Goal: Communication & Community: Answer question/provide support

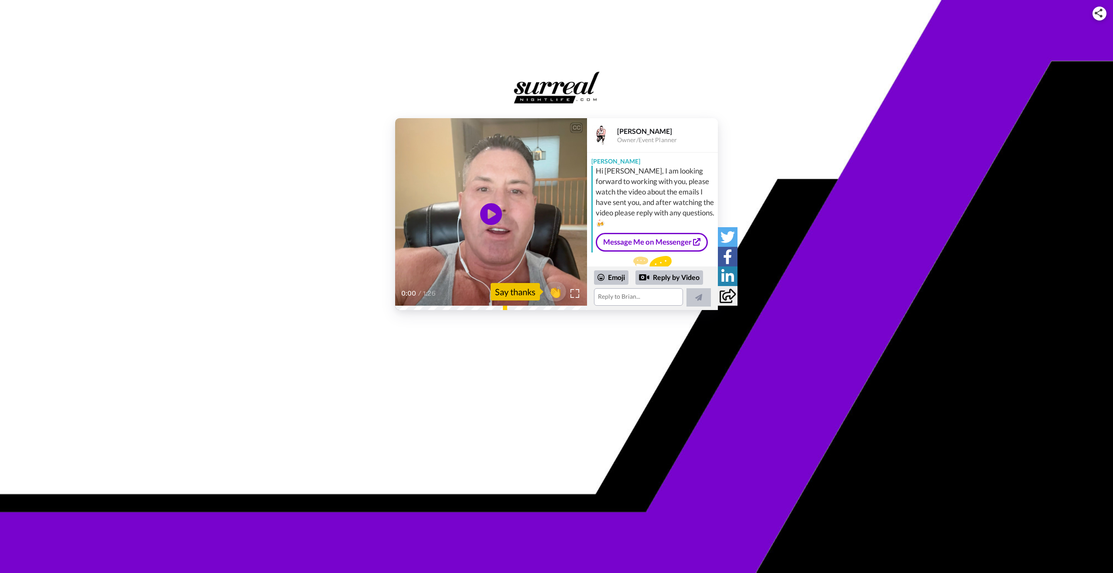
click at [487, 214] on icon at bounding box center [491, 214] width 22 height 22
click at [664, 272] on div "Reply by Video" at bounding box center [669, 277] width 68 height 15
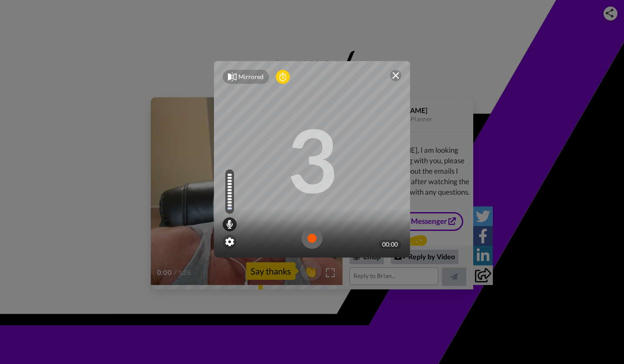
click at [311, 238] on img at bounding box center [312, 238] width 21 height 21
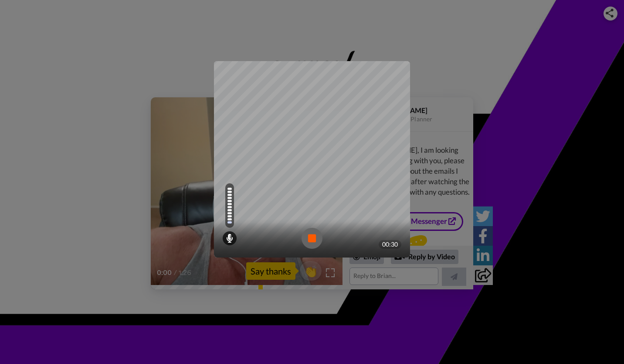
click at [310, 238] on img at bounding box center [312, 238] width 21 height 21
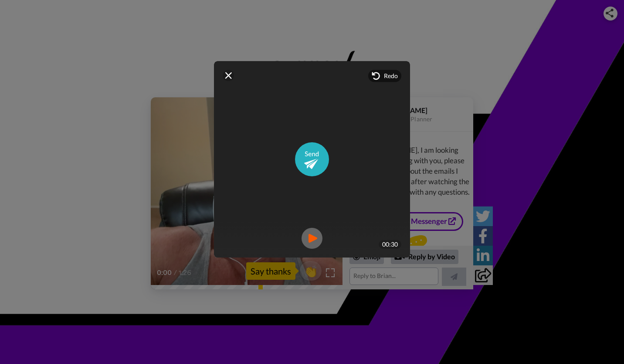
click at [307, 237] on img at bounding box center [312, 238] width 21 height 21
click at [309, 161] on img at bounding box center [312, 159] width 34 height 34
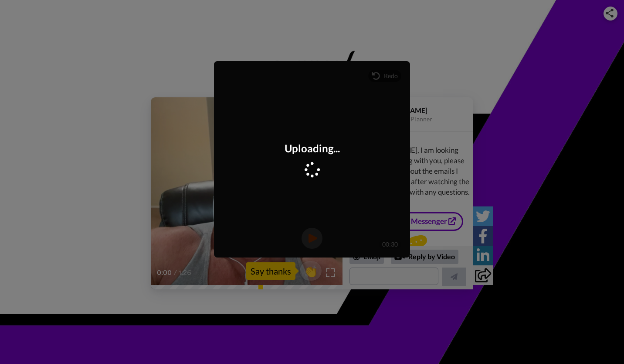
scroll to position [75, 0]
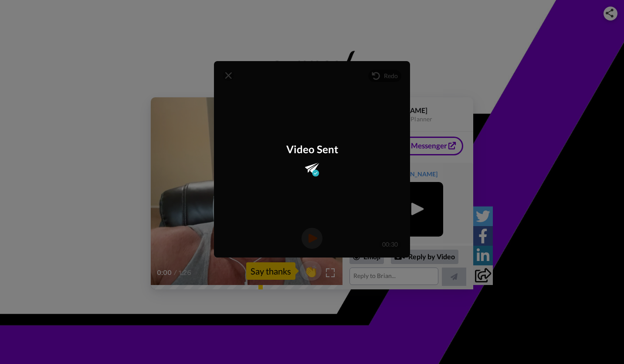
click at [212, 19] on div "Mirrored Redo 3 00:30 Video Sent" at bounding box center [312, 182] width 624 height 364
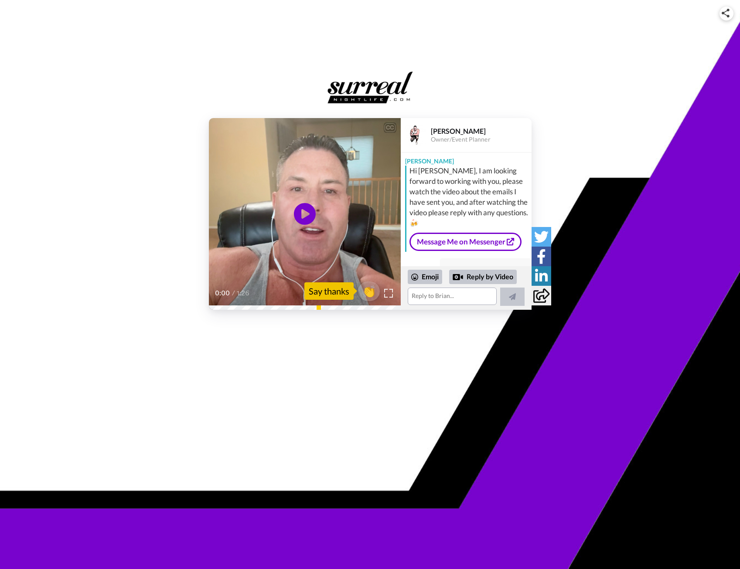
click at [308, 218] on icon at bounding box center [305, 214] width 22 height 22
click at [330, 212] on video at bounding box center [305, 214] width 192 height 192
click at [469, 277] on div "Reply by Video" at bounding box center [483, 277] width 68 height 15
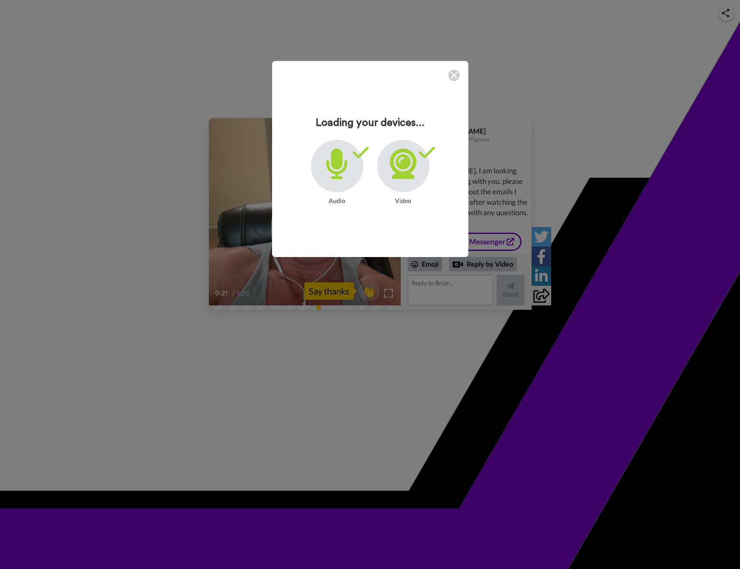
click at [452, 72] on img at bounding box center [453, 75] width 7 height 7
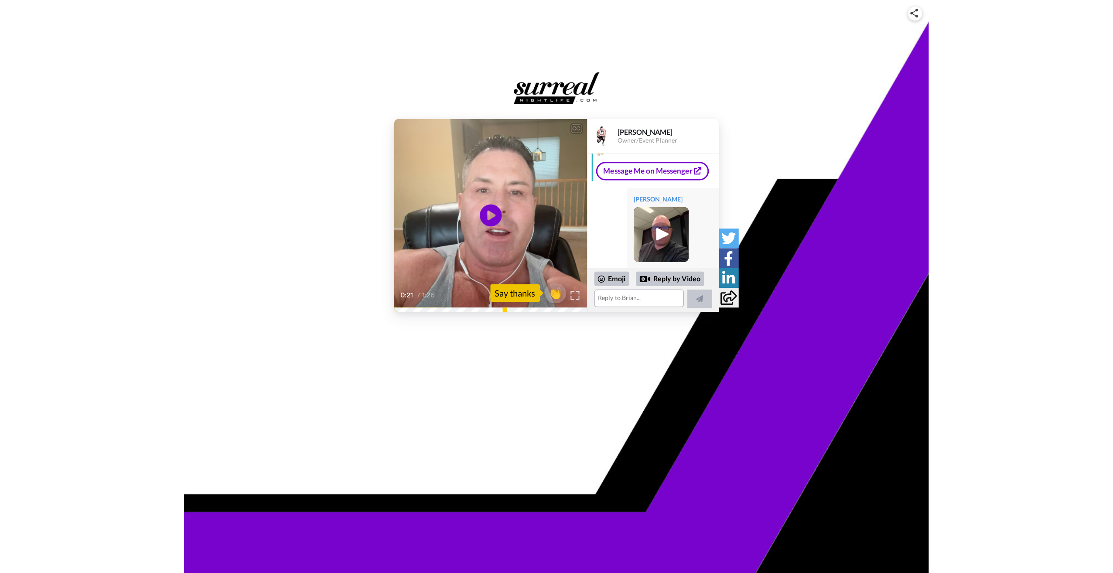
scroll to position [75, 0]
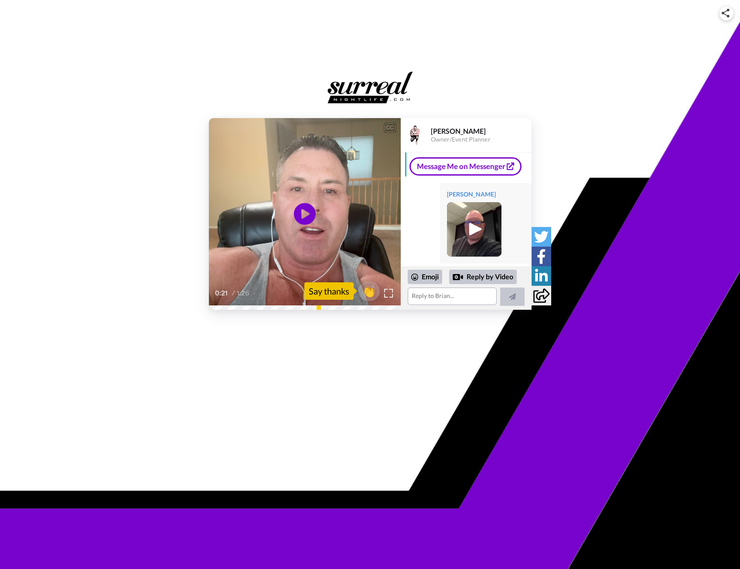
click at [478, 221] on img at bounding box center [474, 230] width 24 height 24
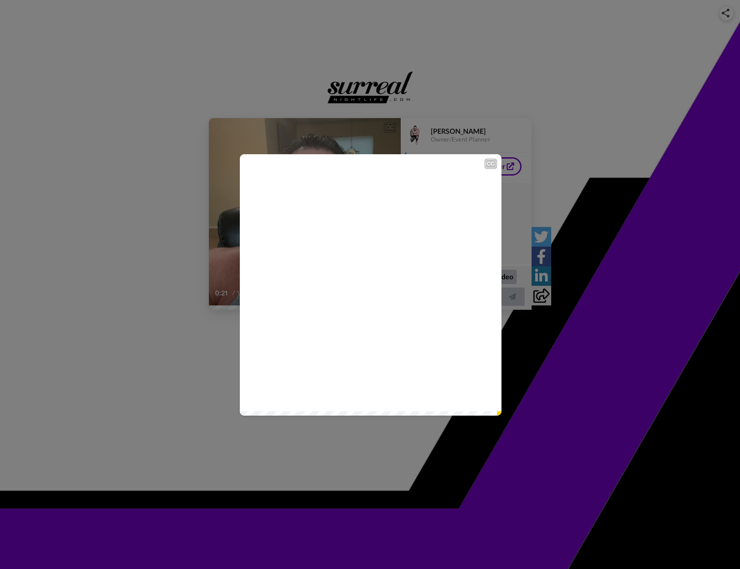
drag, startPoint x: 361, startPoint y: 277, endPoint x: 380, endPoint y: 279, distance: 18.5
click at [363, 277] on icon at bounding box center [371, 285] width 22 height 22
drag, startPoint x: 606, startPoint y: 2, endPoint x: 606, endPoint y: 8, distance: 6.1
click at [606, 6] on div "CC Play/Pause meeting just to get to know each other a little better and to all…" at bounding box center [370, 284] width 740 height 569
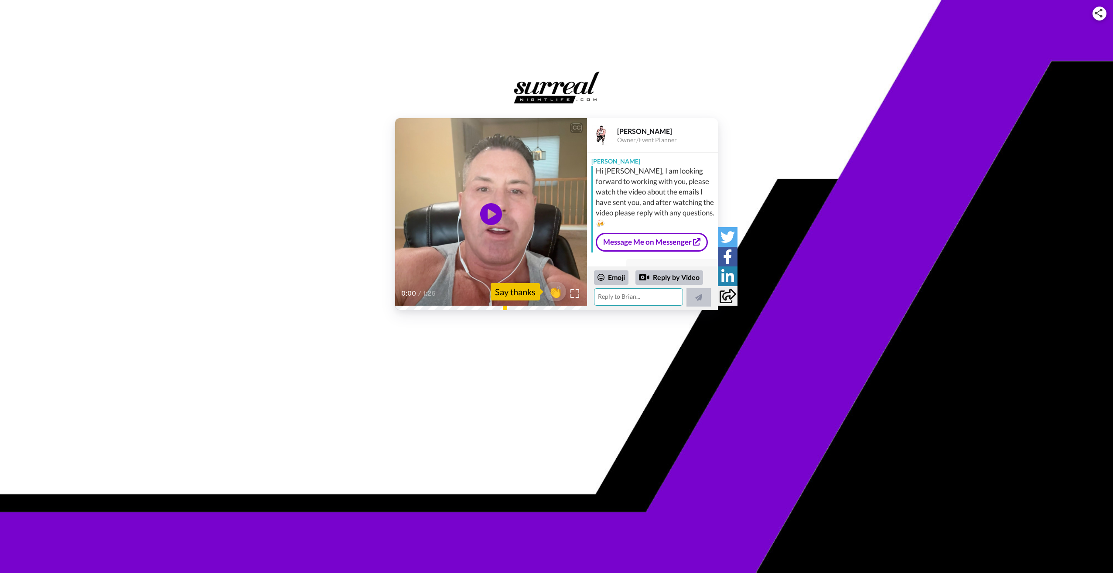
click at [630, 302] on textarea at bounding box center [638, 296] width 89 height 17
type textarea "So you go to bed as I'm getting into the office. we'll make it happen in the ne…"
click at [709, 284] on button "Send" at bounding box center [697, 291] width 28 height 31
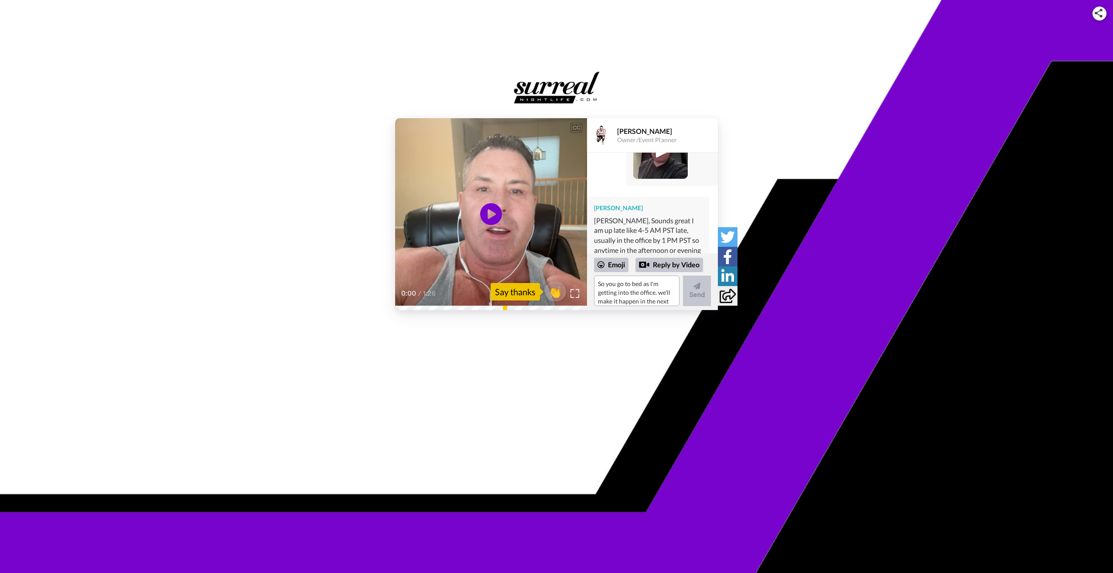
scroll to position [234, 0]
